Goal: Task Accomplishment & Management: Complete application form

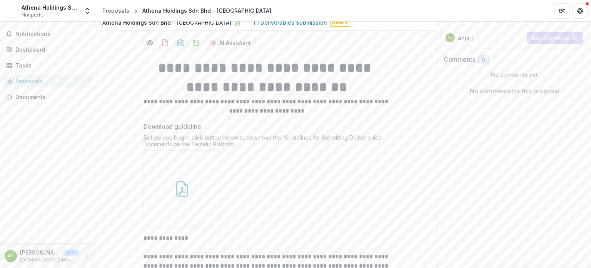
scroll to position [115, 0]
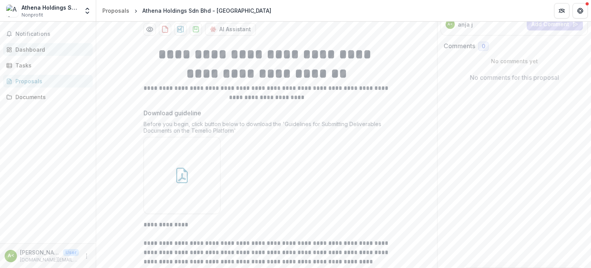
click at [25, 51] on div "Dashboard" at bounding box center [50, 49] width 71 height 8
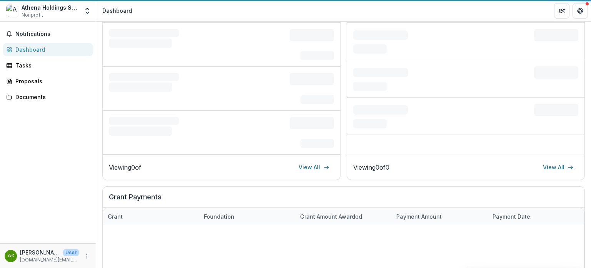
scroll to position [109, 0]
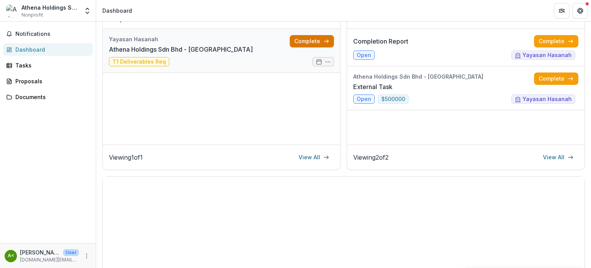
click at [308, 43] on link "Complete" at bounding box center [312, 41] width 44 height 12
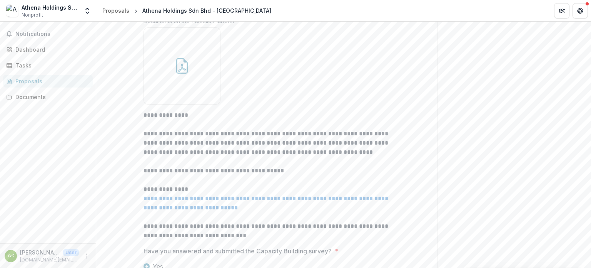
scroll to position [296, 0]
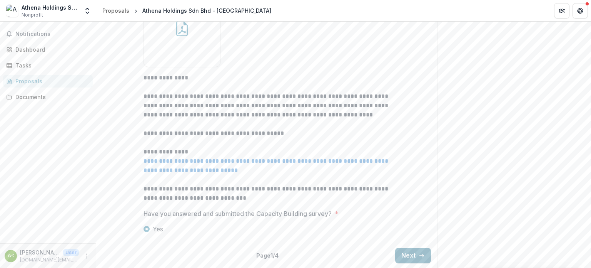
click at [402, 259] on button "Next" at bounding box center [413, 255] width 36 height 15
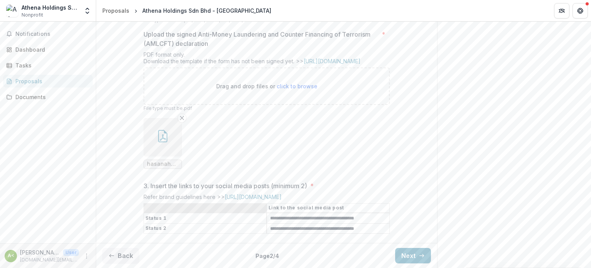
scroll to position [302, 0]
click at [411, 251] on button "Next" at bounding box center [413, 255] width 36 height 15
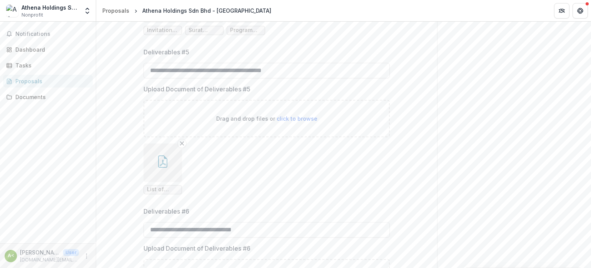
scroll to position [379, 0]
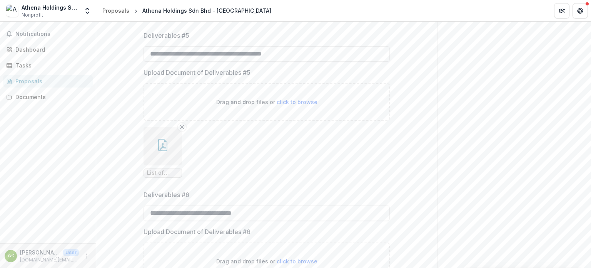
click at [299, 105] on span "click to browse" at bounding box center [297, 102] width 41 height 7
type input "**********"
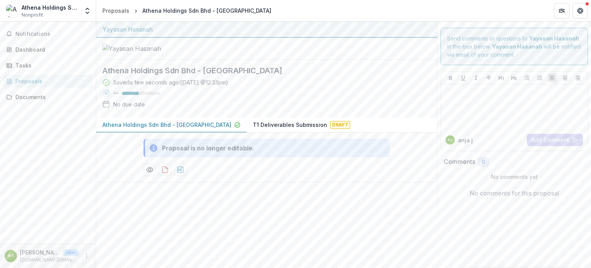
scroll to position [0, 0]
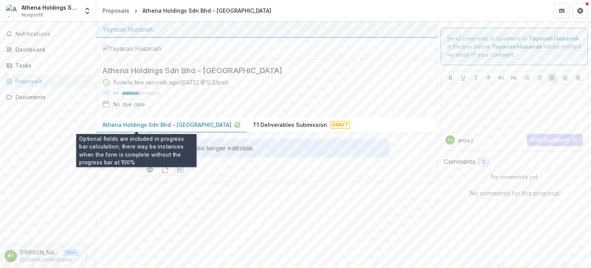
click at [159, 127] on div "Yayasan Hasanah Athena Holdings Sdn Bhd - Athena Saved a few seconds ago ( [DAT…" at bounding box center [266, 114] width 341 height 185
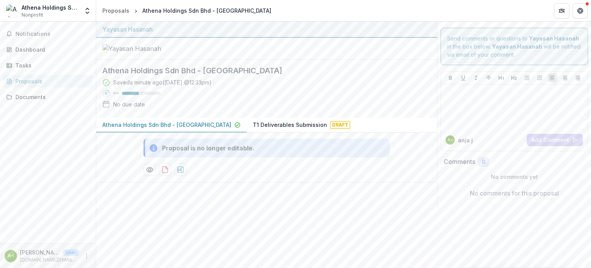
click at [263, 129] on p "T1 Deliverables Submission" at bounding box center [290, 125] width 74 height 8
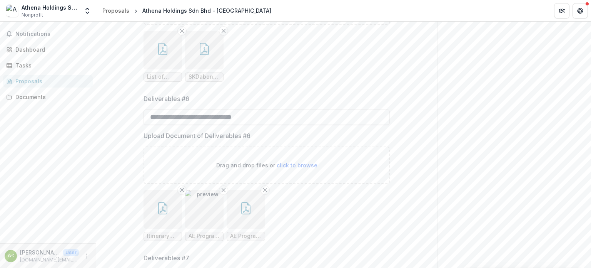
scroll to position [462, 0]
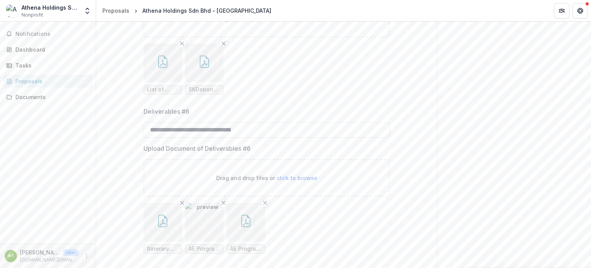
click at [223, 47] on icon "Remove File" at bounding box center [224, 43] width 6 height 6
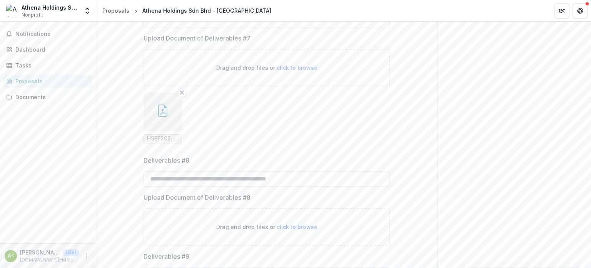
scroll to position [731, 0]
click at [209, 186] on input "Deliverables #8" at bounding box center [267, 178] width 246 height 15
type input "*"
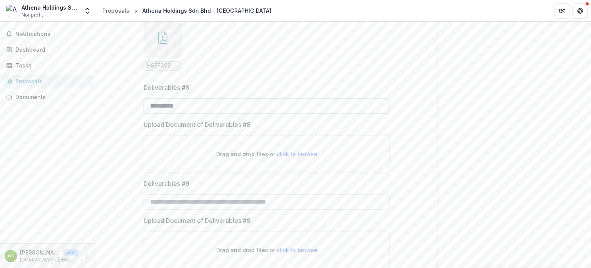
scroll to position [808, 0]
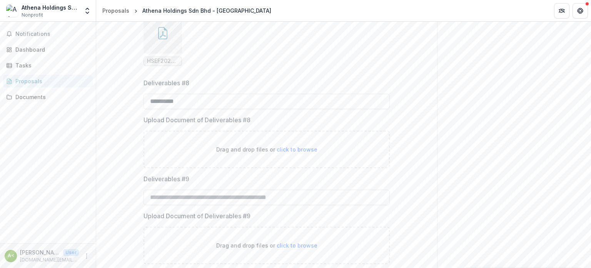
type input "**********"
click at [288, 152] on span "click to browse" at bounding box center [297, 149] width 41 height 7
type input "**********"
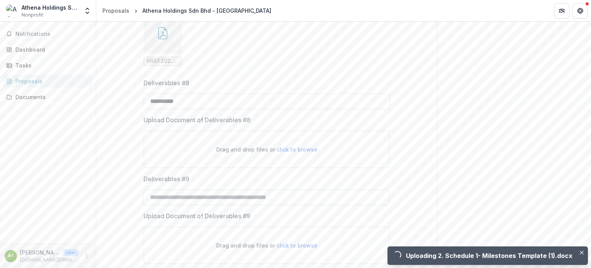
click at [222, 205] on input "Deliverables #9" at bounding box center [267, 196] width 246 height 15
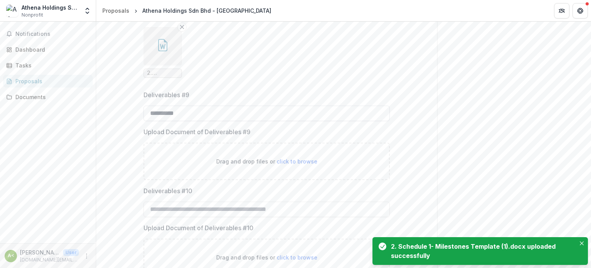
scroll to position [962, 0]
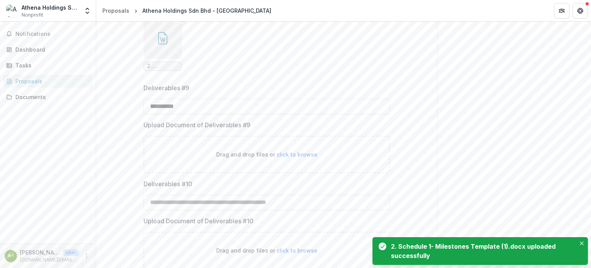
type input "**********"
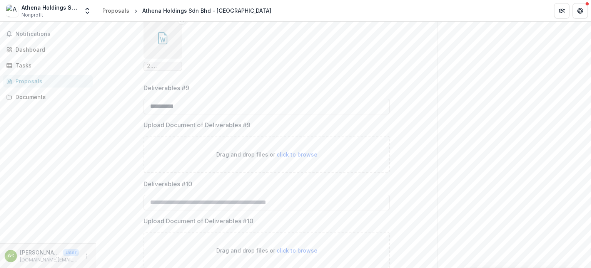
click at [290, 157] on span "click to browse" at bounding box center [297, 154] width 41 height 7
type input "**********"
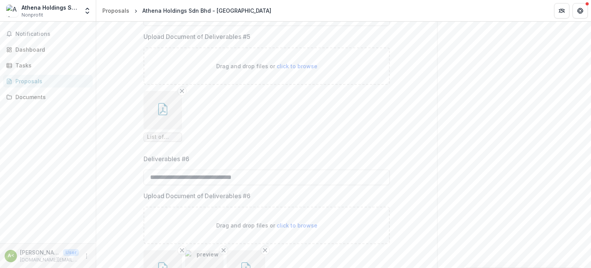
scroll to position [423, 0]
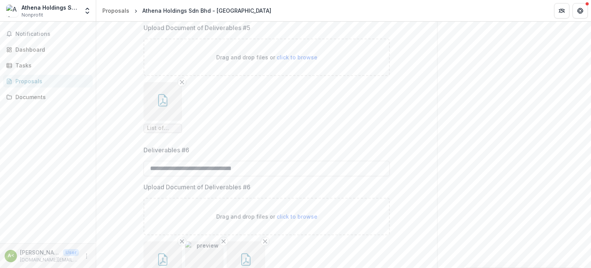
click at [286, 60] on span "click to browse" at bounding box center [297, 57] width 41 height 7
type input "**********"
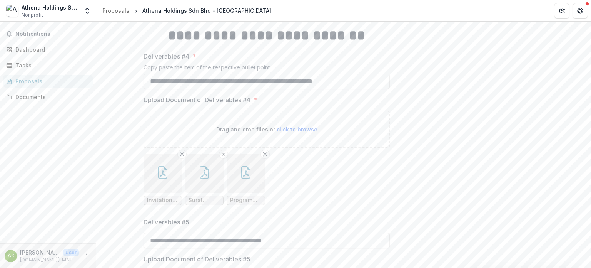
scroll to position [0, 0]
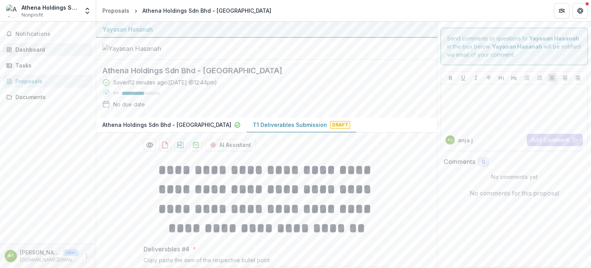
click at [34, 53] on div "Dashboard" at bounding box center [50, 49] width 71 height 8
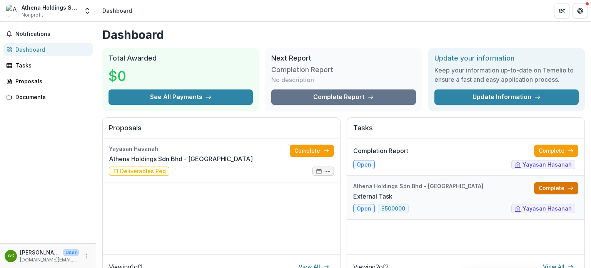
click at [553, 191] on link "Complete" at bounding box center [556, 188] width 44 height 12
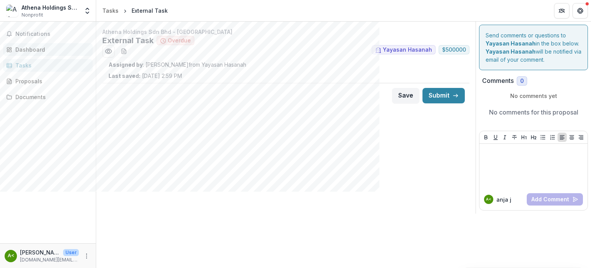
click at [22, 50] on div "Dashboard" at bounding box center [50, 49] width 71 height 8
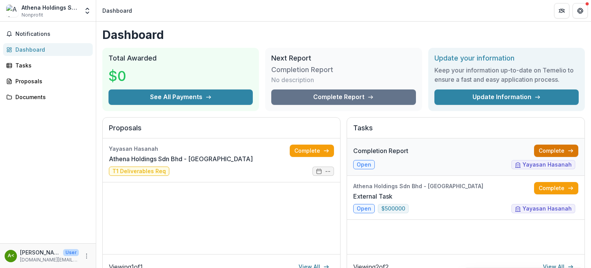
click at [540, 154] on link "Complete" at bounding box center [556, 150] width 44 height 12
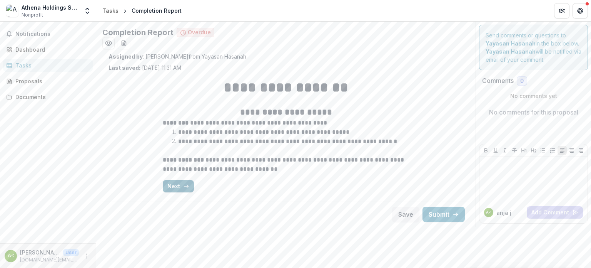
click at [171, 188] on button "Next" at bounding box center [178, 186] width 31 height 12
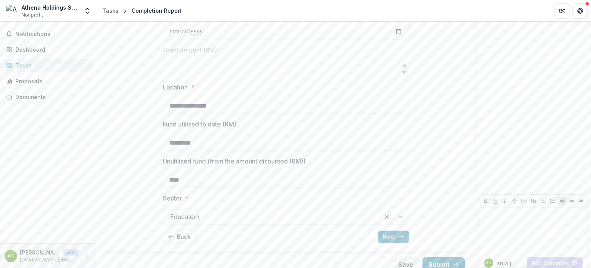
scroll to position [189, 0]
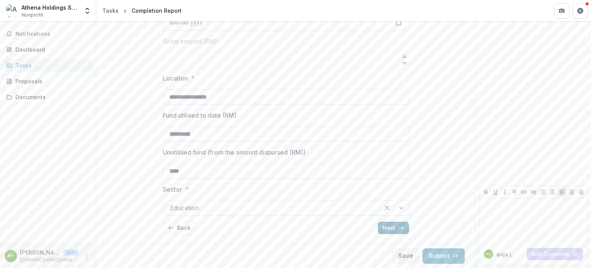
click at [394, 230] on button "Next" at bounding box center [393, 227] width 31 height 12
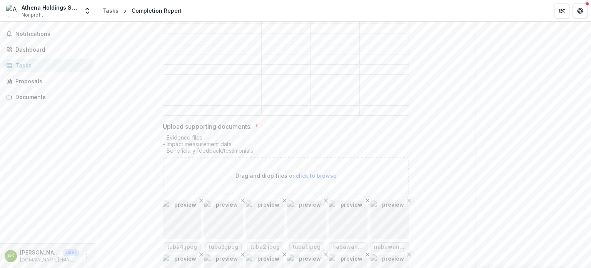
scroll to position [413, 0]
click at [313, 171] on span "click to browse" at bounding box center [316, 174] width 41 height 7
type input "**********"
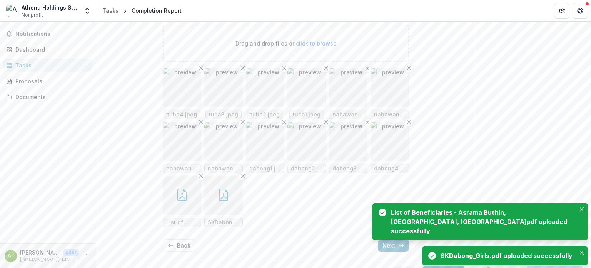
scroll to position [544, 0]
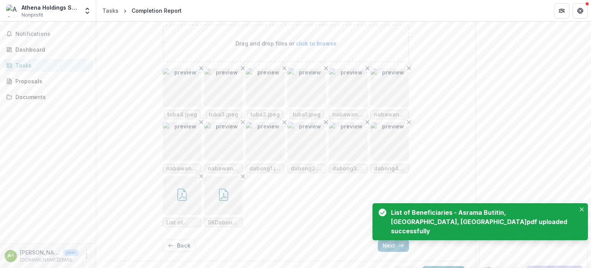
click at [395, 199] on ul "tuba4.jpeg tuba3.jpeg tuba2.jpeg tuba1.jpeg nabawan4.jpeg nabawan3.jpeg nabawan…" at bounding box center [286, 147] width 246 height 159
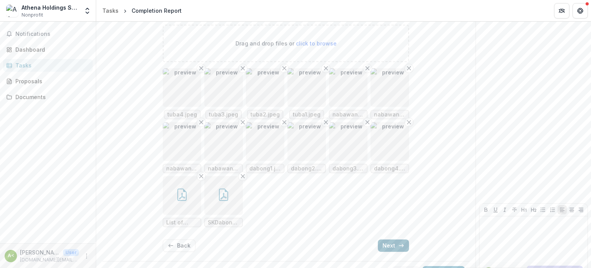
click at [395, 239] on button "Next" at bounding box center [393, 245] width 31 height 12
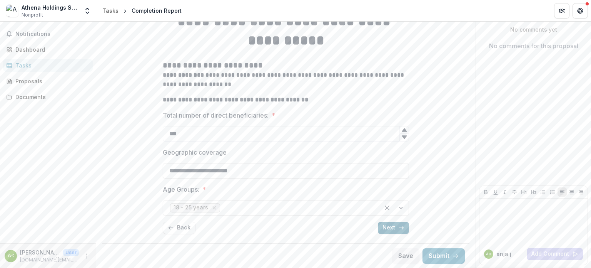
scroll to position [66, 0]
click at [386, 226] on button "Next" at bounding box center [393, 227] width 31 height 12
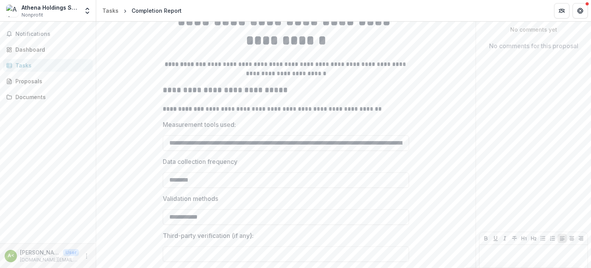
scroll to position [112, 0]
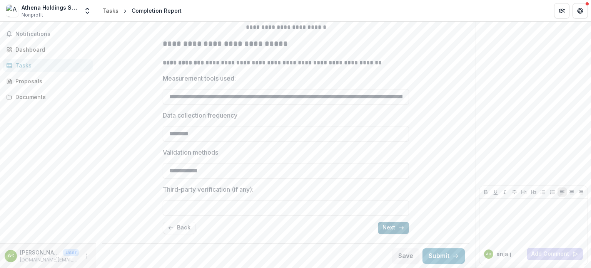
click at [383, 226] on button "Next" at bounding box center [393, 227] width 31 height 12
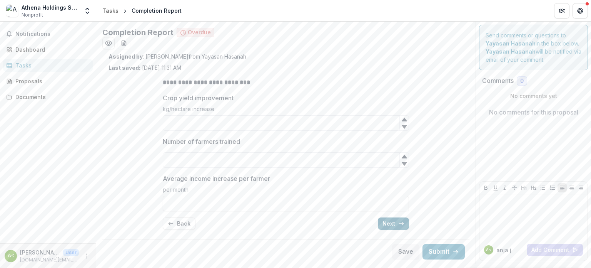
click at [383, 226] on button "Next" at bounding box center [393, 223] width 31 height 12
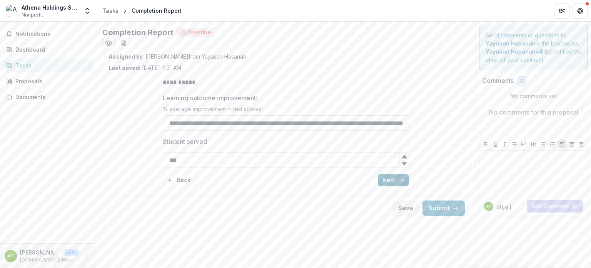
click at [394, 182] on button "Next" at bounding box center [393, 180] width 31 height 12
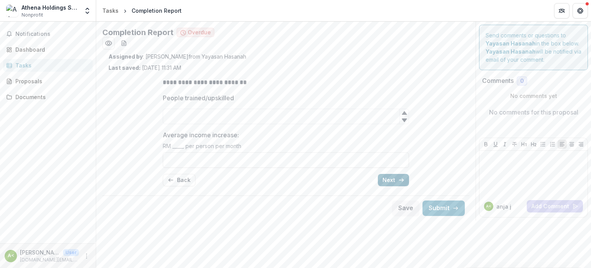
click at [394, 182] on button "Next" at bounding box center [393, 180] width 31 height 12
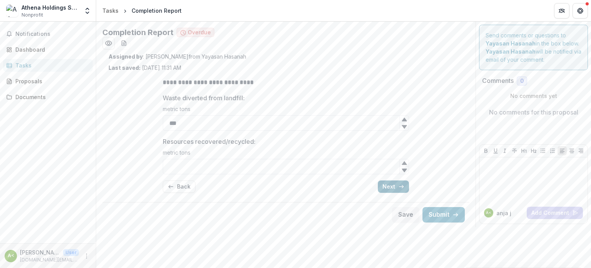
click at [394, 182] on button "Next" at bounding box center [393, 186] width 31 height 12
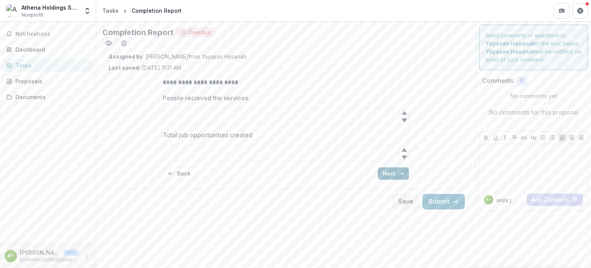
click at [399, 177] on button "Next" at bounding box center [393, 173] width 31 height 12
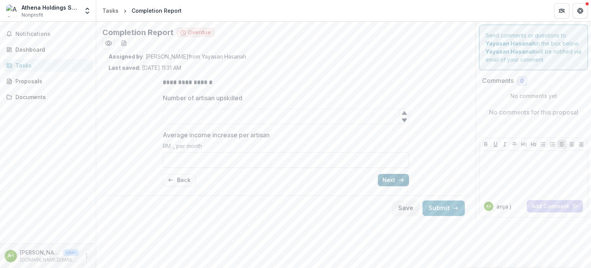
click at [399, 177] on icon "button" at bounding box center [401, 180] width 6 height 6
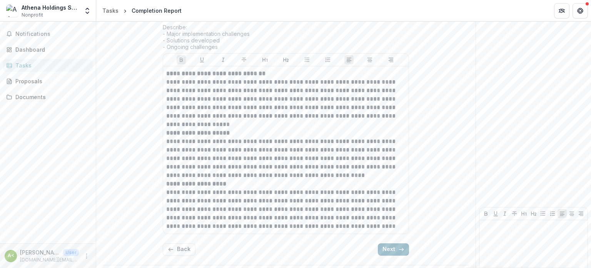
scroll to position [608, 0]
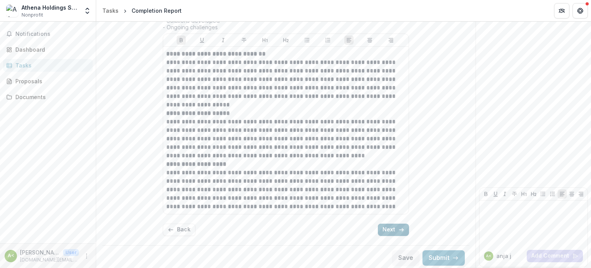
click at [394, 224] on button "Next" at bounding box center [393, 229] width 31 height 12
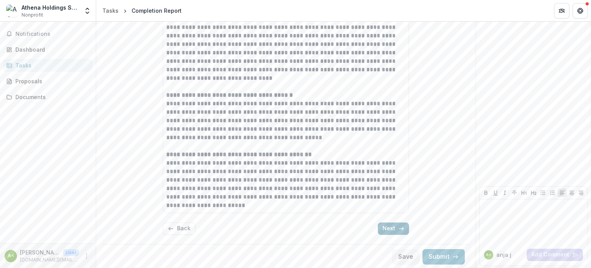
click at [394, 224] on button "Next" at bounding box center [393, 228] width 31 height 12
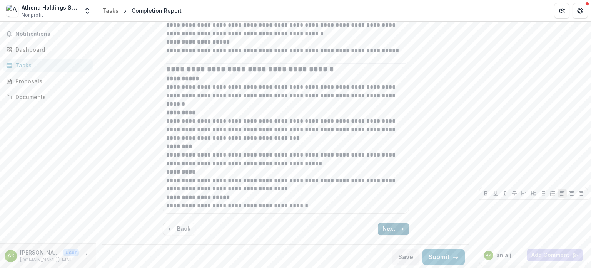
click at [394, 224] on button "Next" at bounding box center [393, 229] width 31 height 12
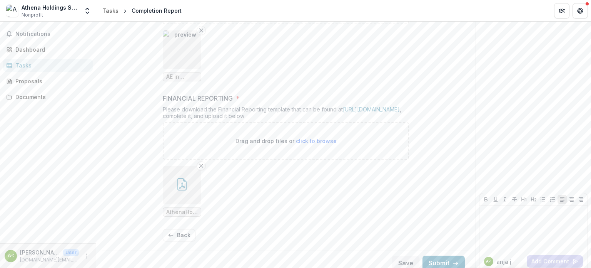
scroll to position [331, 0]
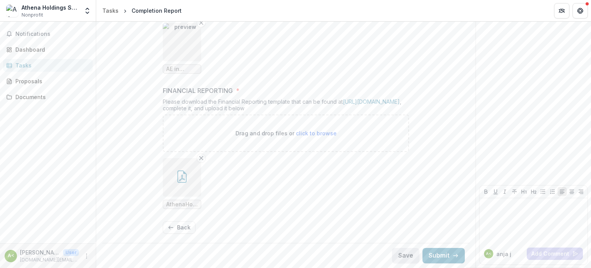
click at [399, 256] on button "Save" at bounding box center [405, 255] width 27 height 15
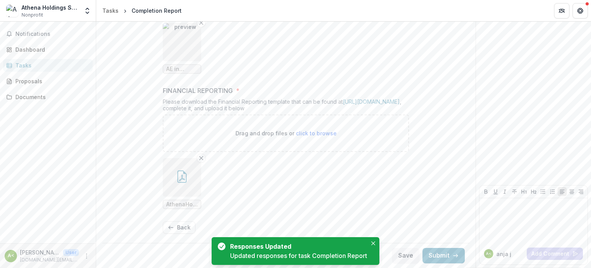
click at [372, 177] on ul "AthenaHoldings_HSEF Financial Reporting.pdf" at bounding box center [286, 183] width 246 height 51
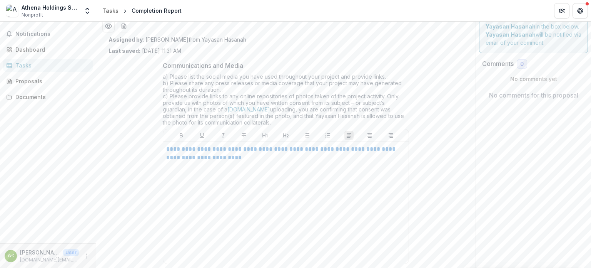
scroll to position [0, 0]
